Goal: Task Accomplishment & Management: Use online tool/utility

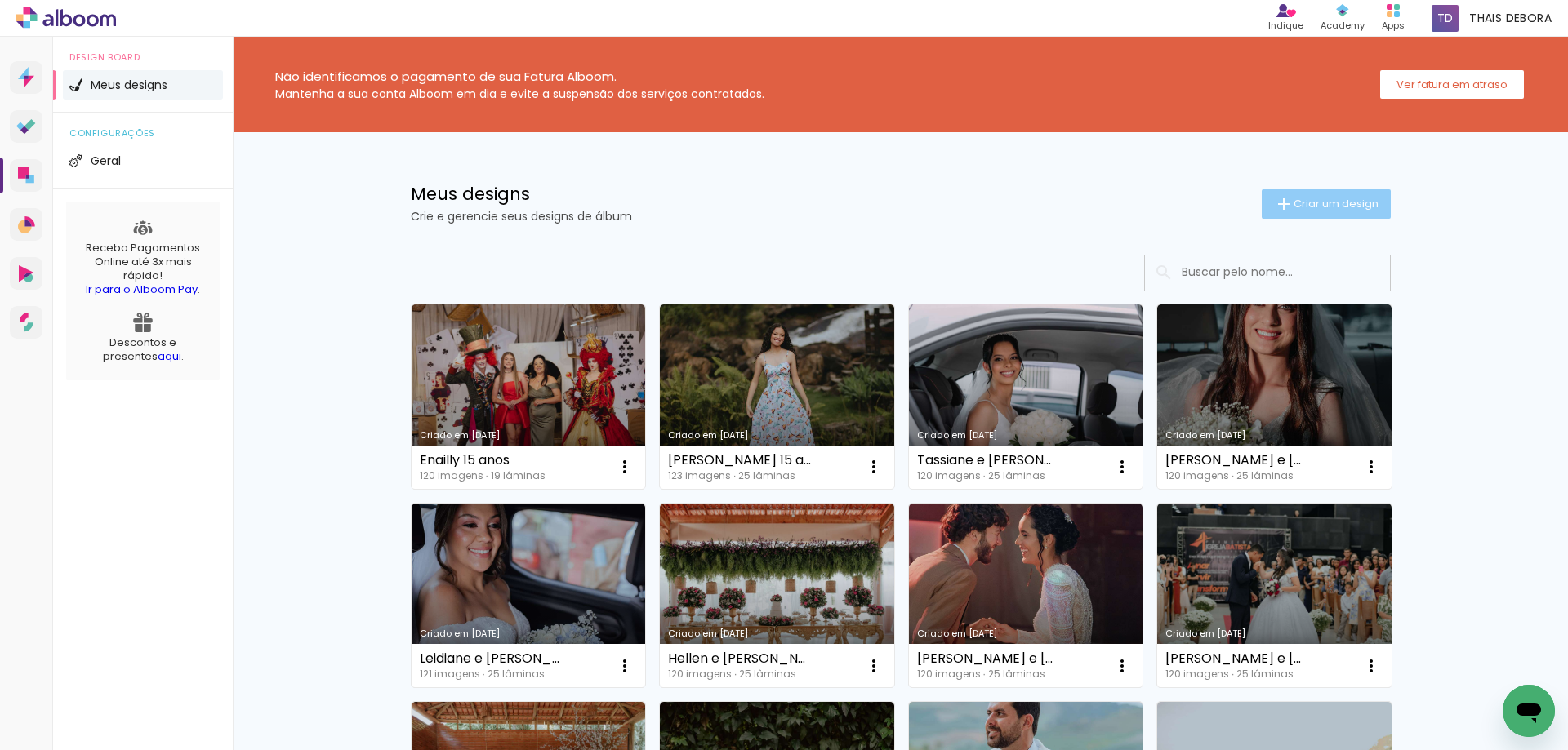
click at [1294, 205] on span "Criar um design" at bounding box center [1336, 203] width 85 height 11
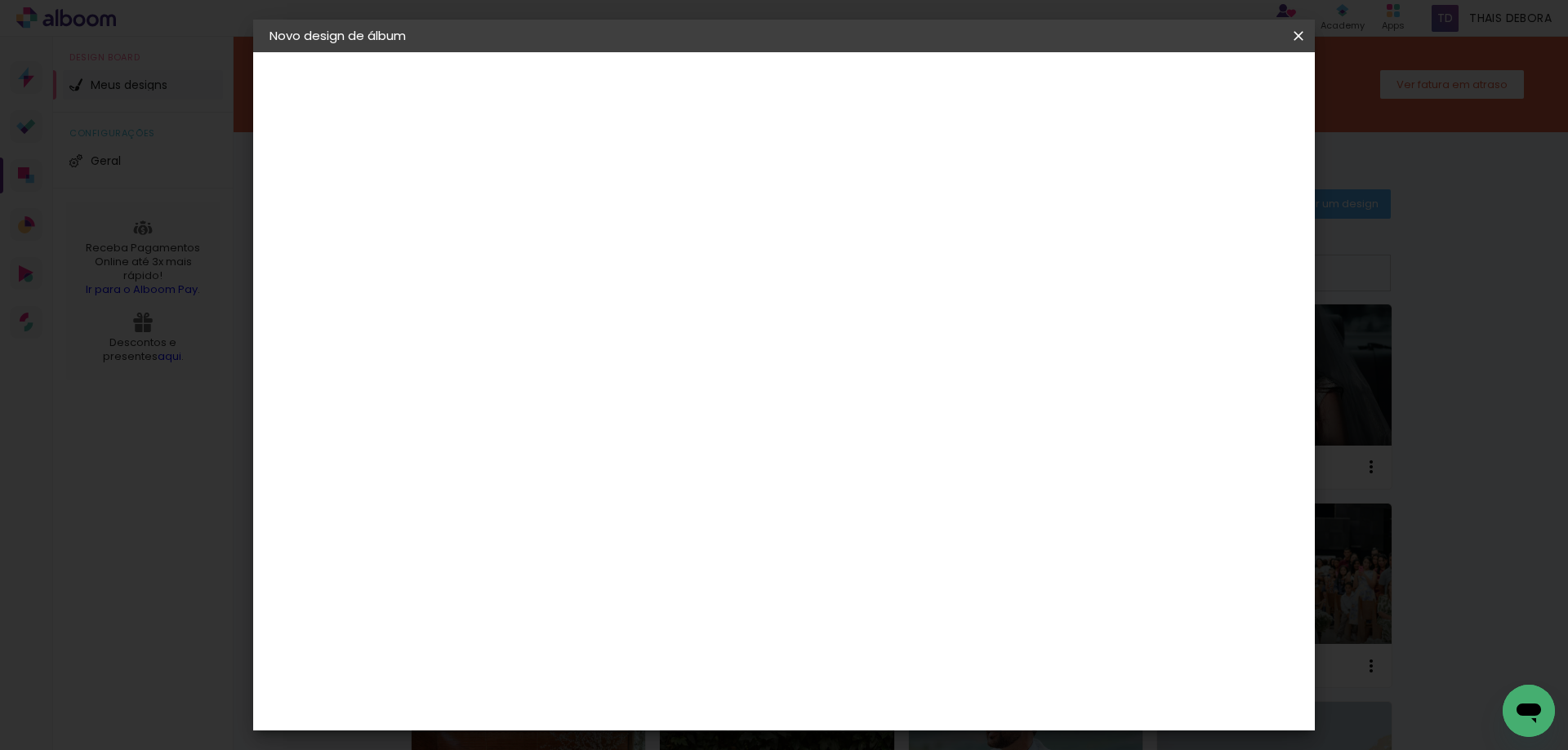
click at [537, 224] on input at bounding box center [537, 219] width 0 height 25
type input "Isadora 15 anos"
type paper-input "Isadora 15 anos"
click at [0, 0] on slot "Avançar" at bounding box center [0, 0] width 0 height 0
click at [0, 0] on iron-icon at bounding box center [0, 0] width 0 height 0
